Goal: Find contact information: Find contact information

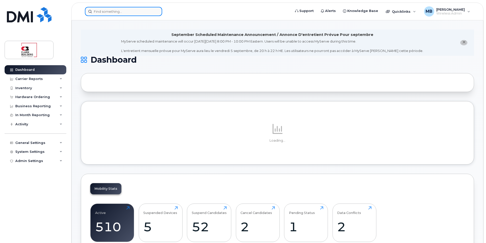
click at [101, 10] on input at bounding box center [123, 11] width 77 height 9
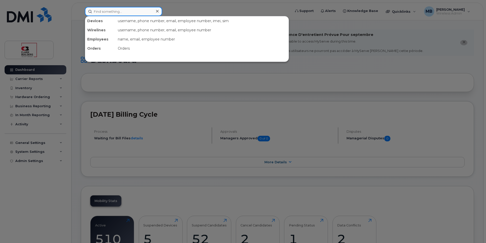
click at [131, 14] on input at bounding box center [123, 11] width 77 height 9
click at [127, 10] on input at bounding box center [123, 11] width 77 height 9
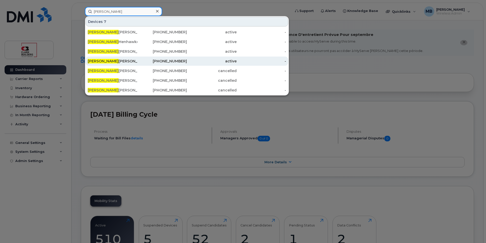
type input "[PERSON_NAME]"
click at [114, 61] on div "Justin Skilton" at bounding box center [113, 61] width 50 height 5
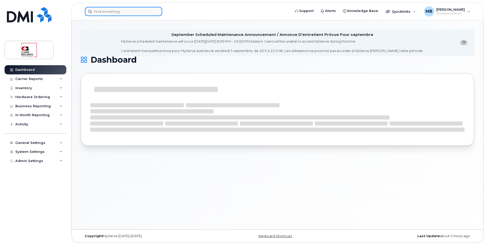
click at [107, 13] on input at bounding box center [123, 11] width 77 height 9
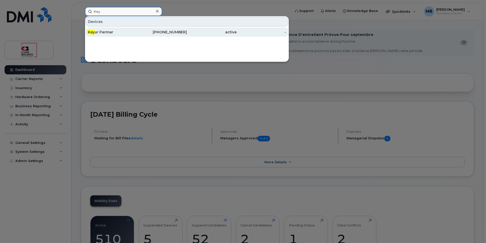
type input "Key"
click at [117, 33] on div "Key ur Parmar" at bounding box center [113, 32] width 50 height 5
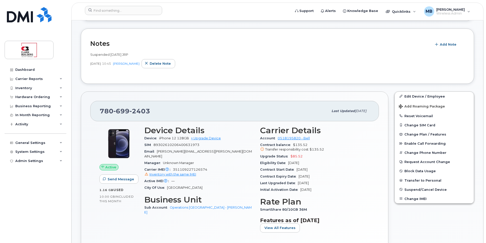
scroll to position [77, 0]
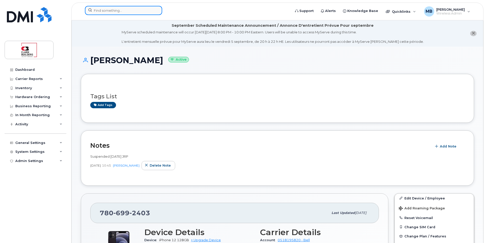
click at [111, 13] on input at bounding box center [123, 10] width 77 height 9
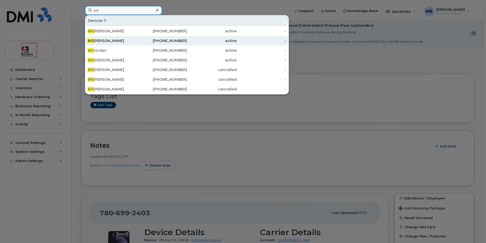
type input "bill"
click at [114, 41] on div "Bill Elzinga" at bounding box center [113, 40] width 50 height 5
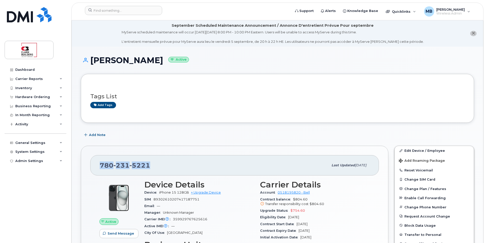
drag, startPoint x: 150, startPoint y: 166, endPoint x: 100, endPoint y: 165, distance: 50.5
click at [100, 165] on div "780 231 5221 Last updated Aug 25, 2025" at bounding box center [234, 165] width 289 height 20
drag, startPoint x: 100, startPoint y: 165, endPoint x: 144, endPoint y: 166, distance: 44.9
copy span "780 231 5221"
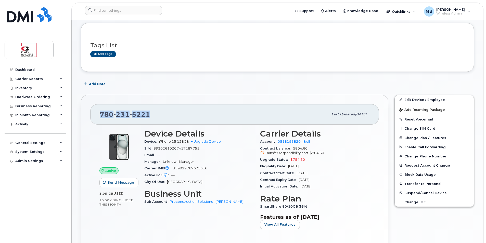
copy span "780 231 5221"
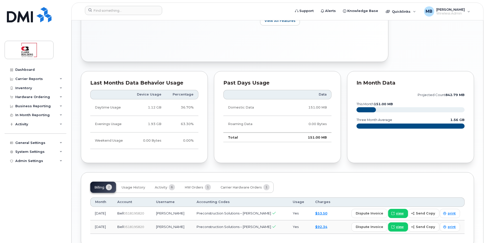
scroll to position [281, 0]
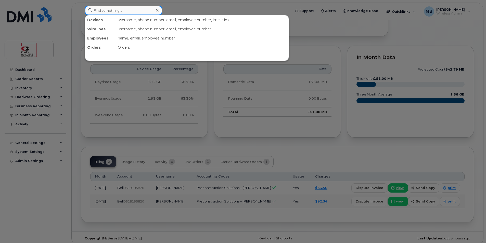
click at [122, 13] on input at bounding box center [123, 10] width 77 height 9
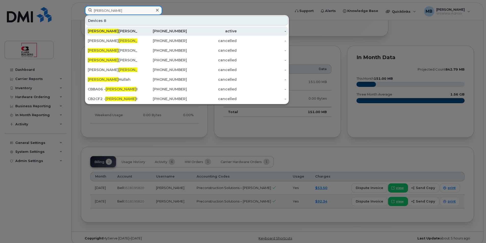
type input "Eric"
click at [130, 32] on div "Eric Cameron" at bounding box center [113, 31] width 50 height 5
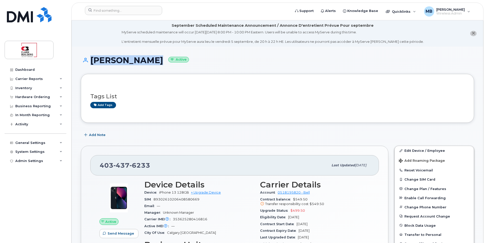
drag, startPoint x: 97, startPoint y: 59, endPoint x: 150, endPoint y: 65, distance: 53.5
click at [150, 65] on div "Eric Cameron Active" at bounding box center [277, 65] width 393 height 18
drag, startPoint x: 150, startPoint y: 65, endPoint x: 253, endPoint y: 64, distance: 102.6
click at [252, 64] on h1 "Eric Cameron Active" at bounding box center [277, 60] width 393 height 9
drag, startPoint x: 93, startPoint y: 59, endPoint x: 150, endPoint y: 61, distance: 57.2
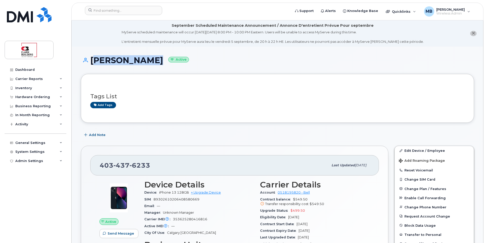
click at [150, 61] on h1 "Eric Cameron Active" at bounding box center [277, 60] width 393 height 9
click at [252, 72] on div "Eric Cameron Active" at bounding box center [277, 65] width 393 height 18
click at [120, 15] on div at bounding box center [186, 11] width 211 height 11
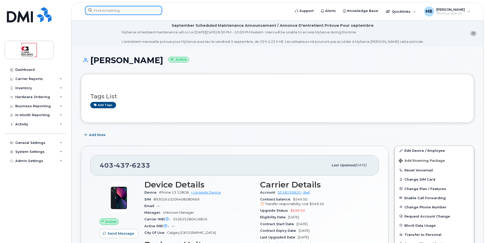
click at [118, 12] on input at bounding box center [123, 10] width 77 height 9
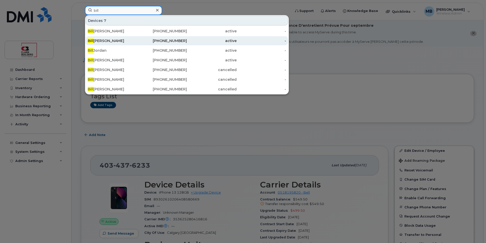
type input "bill"
click at [150, 43] on div "780-231-5221" at bounding box center [163, 40] width 50 height 5
click at [144, 41] on div "780-231-5221" at bounding box center [163, 40] width 50 height 5
click at [170, 42] on div "780-231-5221" at bounding box center [163, 40] width 50 height 5
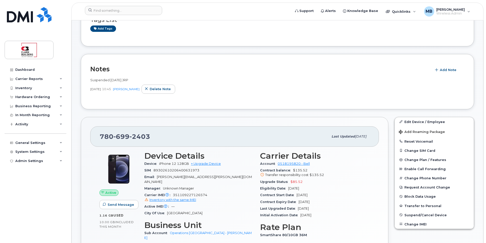
scroll to position [77, 0]
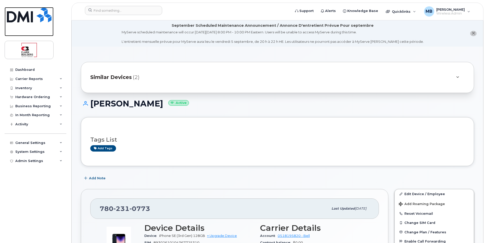
click at [38, 18] on img at bounding box center [29, 14] width 45 height 15
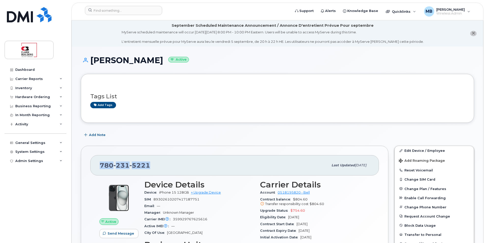
drag, startPoint x: 150, startPoint y: 165, endPoint x: 100, endPoint y: 164, distance: 49.8
click at [100, 164] on div "[PHONE_NUMBER]" at bounding box center [214, 165] width 229 height 11
copy span "[PHONE_NUMBER]"
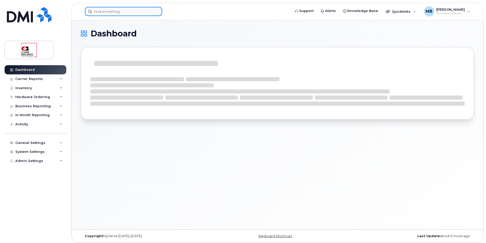
click at [118, 11] on input at bounding box center [123, 11] width 77 height 9
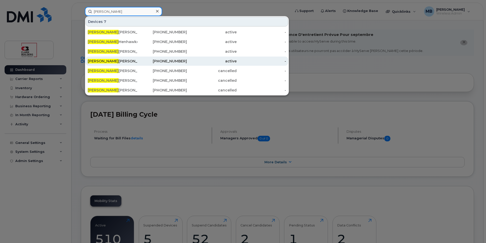
type input "justin"
click at [173, 61] on div "780-231-0773" at bounding box center [163, 61] width 50 height 5
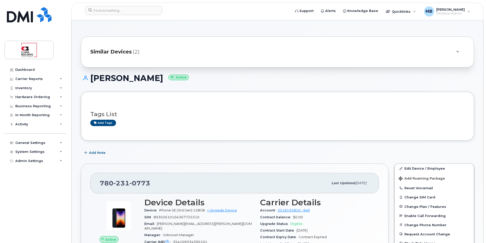
scroll to position [77, 0]
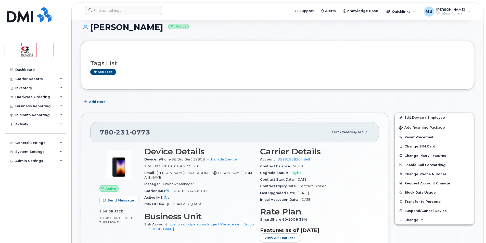
drag, startPoint x: 92, startPoint y: 26, endPoint x: 149, endPoint y: 29, distance: 57.7
click at [149, 29] on h1 "Justin Skilton Active" at bounding box center [277, 27] width 393 height 9
copy h1 "Justin Skilton"
click at [386, 104] on div "Add Note" at bounding box center [277, 101] width 393 height 9
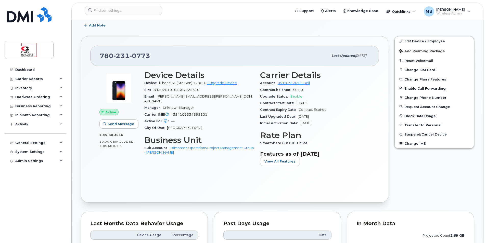
scroll to position [26, 0]
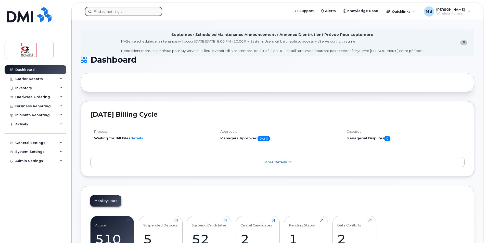
click at [130, 11] on input at bounding box center [123, 11] width 77 height 9
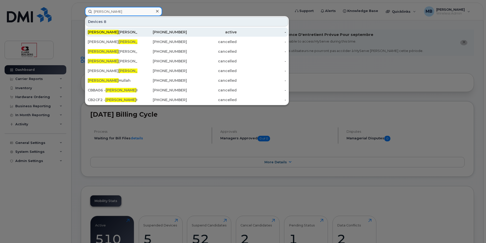
type input "eric"
click at [122, 31] on div "Eric Cameron" at bounding box center [113, 32] width 50 height 5
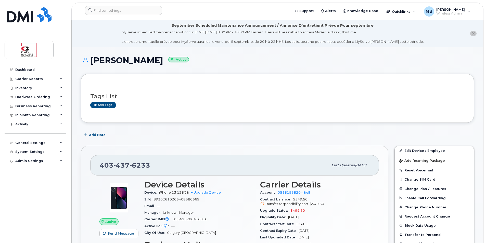
click at [239, 72] on div "[PERSON_NAME] Active" at bounding box center [277, 65] width 393 height 18
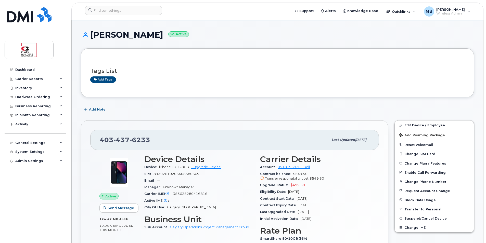
scroll to position [77, 0]
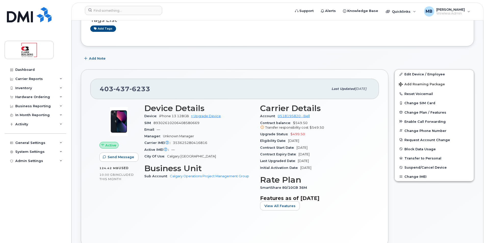
click at [271, 60] on div "Add Note" at bounding box center [277, 58] width 393 height 9
